Goal: Task Accomplishment & Management: Complete application form

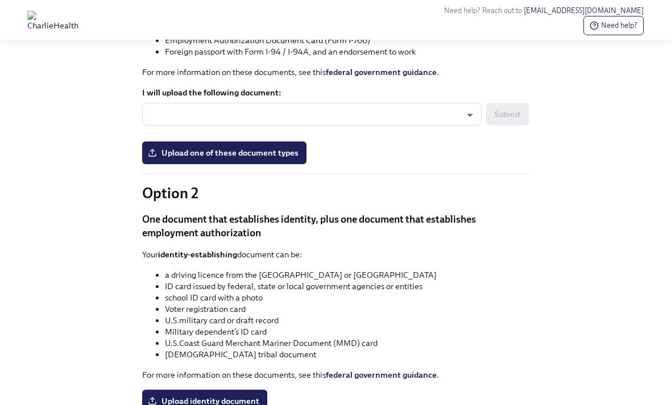
scroll to position [940, 0]
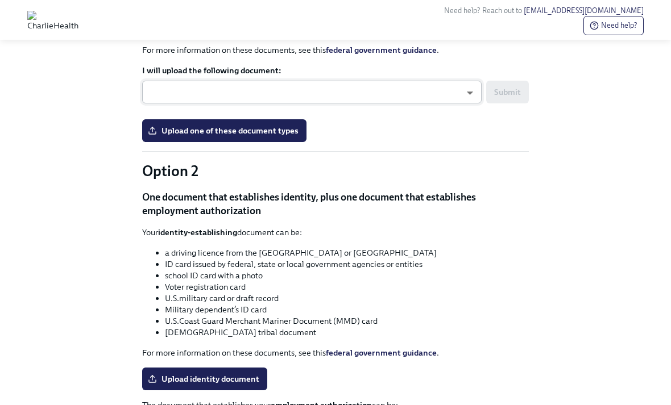
click at [467, 269] on body "Need help? Reach out to [EMAIL_ADDRESS][DOMAIN_NAME] Need help? Hi [PERSON_NAME…" at bounding box center [335, 50] width 671 height 1980
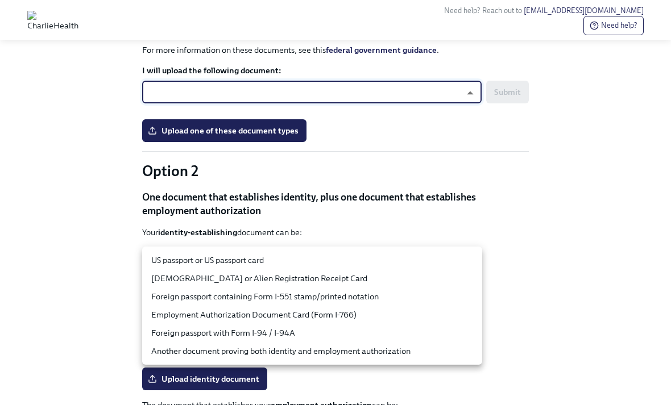
click at [439, 259] on li "US passport or US passport card" at bounding box center [312, 260] width 340 height 18
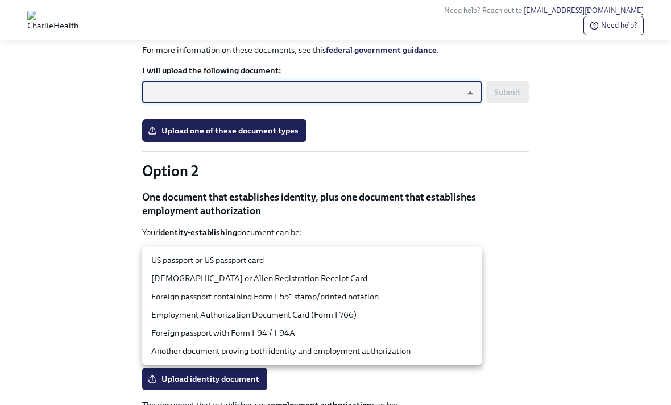
type input "tm035QtdH"
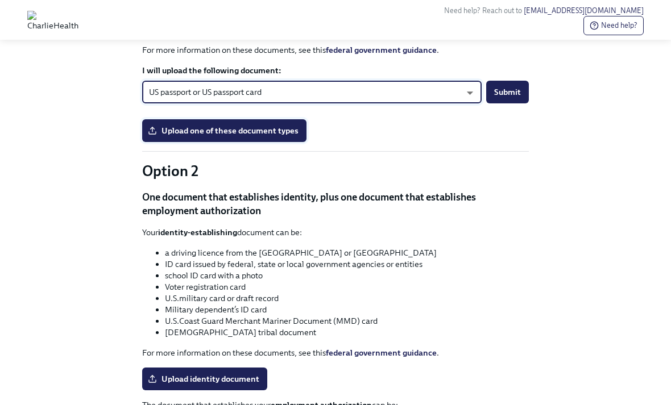
click at [285, 142] on label "Upload one of these document types" at bounding box center [224, 130] width 164 height 23
click at [0, 0] on input "Upload one of these document types" at bounding box center [0, 0] width 0 height 0
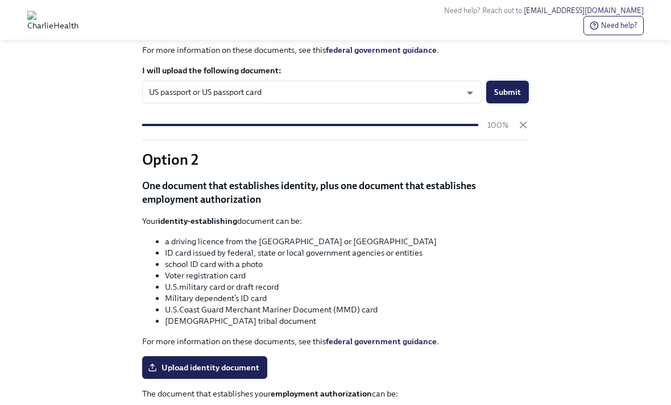
click at [517, 98] on span "Submit" at bounding box center [507, 91] width 27 height 11
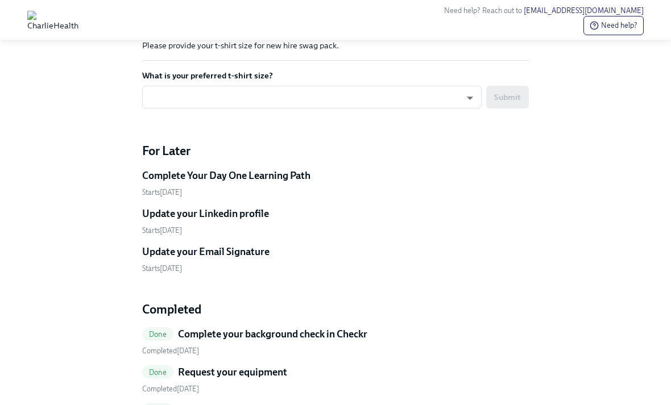
scroll to position [759, 0]
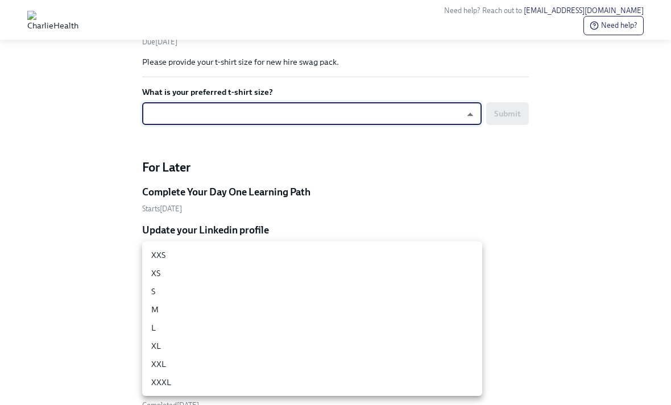
click at [163, 285] on li "S" at bounding box center [312, 291] width 340 height 18
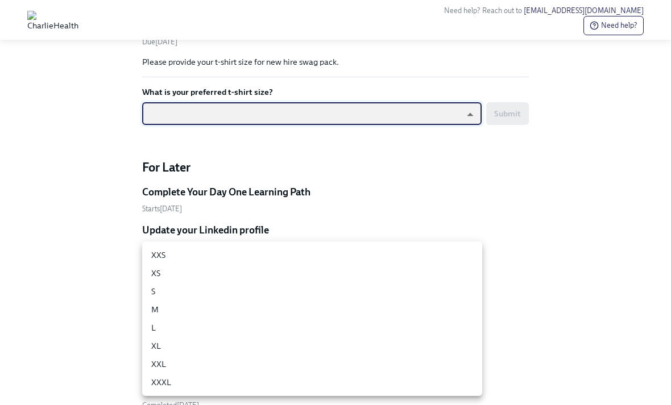
type input "y2ucmNjGQ"
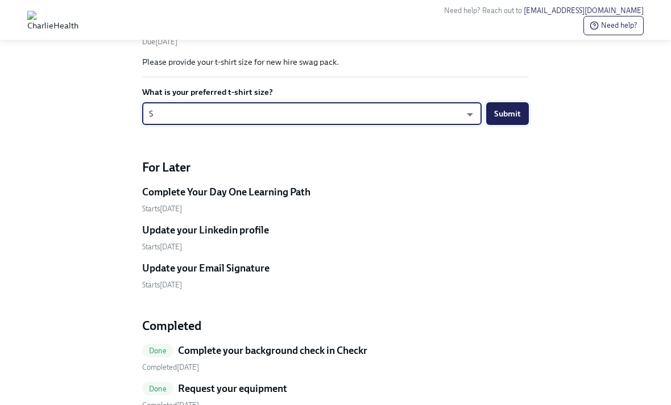
click at [514, 119] on span "Submit" at bounding box center [507, 113] width 27 height 11
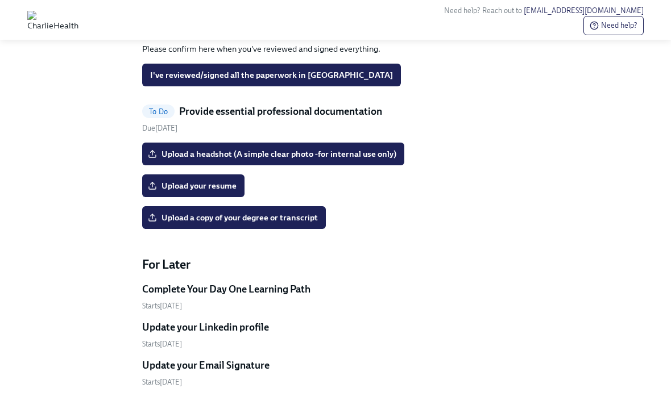
scroll to position [530, 0]
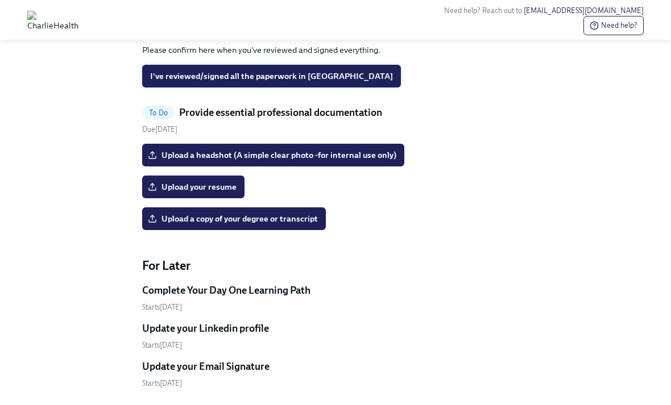
click at [304, 82] on span "I've reviewed/signed all the paperwork in [GEOGRAPHIC_DATA]" at bounding box center [271, 75] width 243 height 11
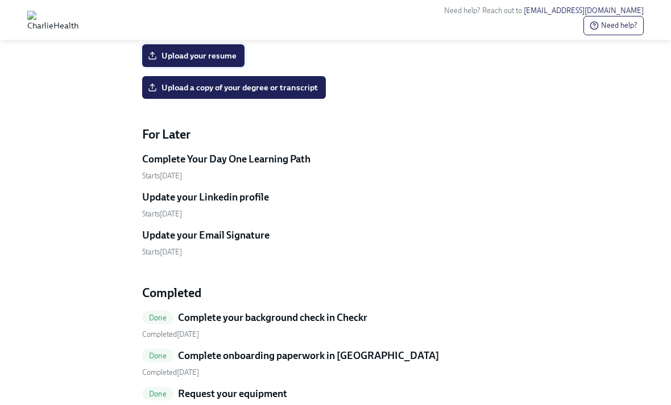
click at [232, 61] on span "Upload your resume" at bounding box center [193, 55] width 86 height 11
click at [0, 0] on input "Upload your resume" at bounding box center [0, 0] width 0 height 0
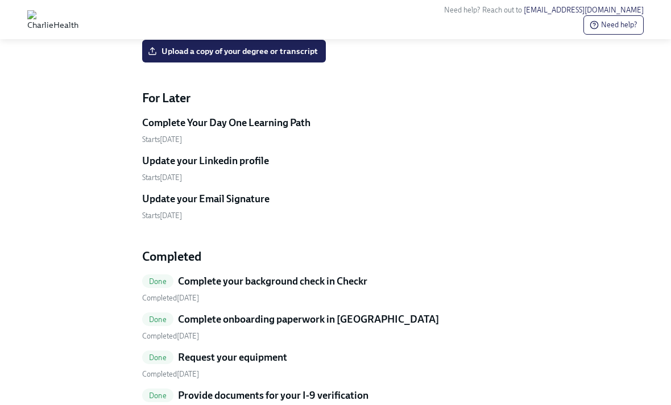
click at [214, 26] on span "Upload your resume" at bounding box center [193, 19] width 86 height 11
click at [0, 0] on input "Upload your resume" at bounding box center [0, 0] width 0 height 0
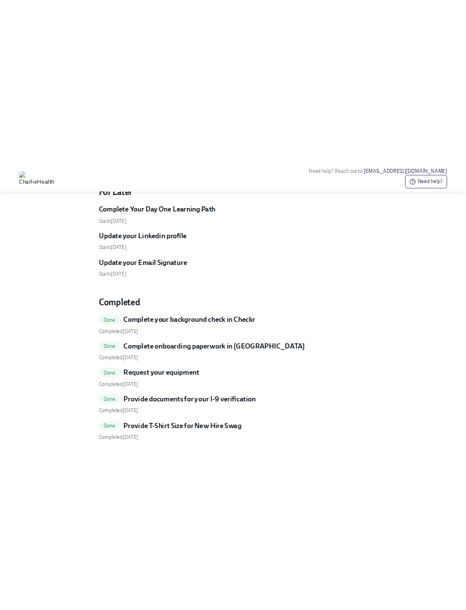
scroll to position [635, 0]
